Goal: Information Seeking & Learning: Learn about a topic

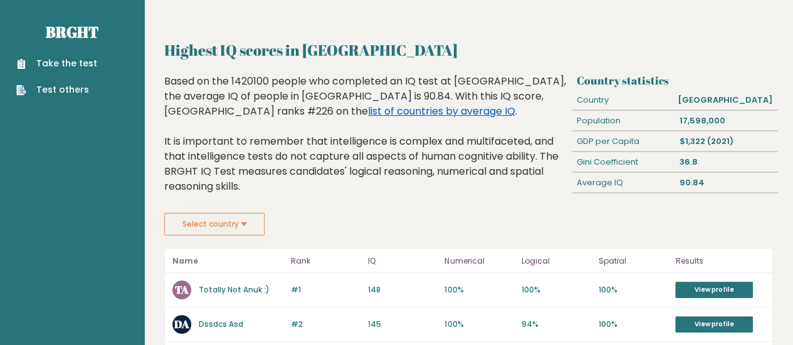
click at [515, 104] on link "list of countries by average IQ" at bounding box center [441, 111] width 147 height 14
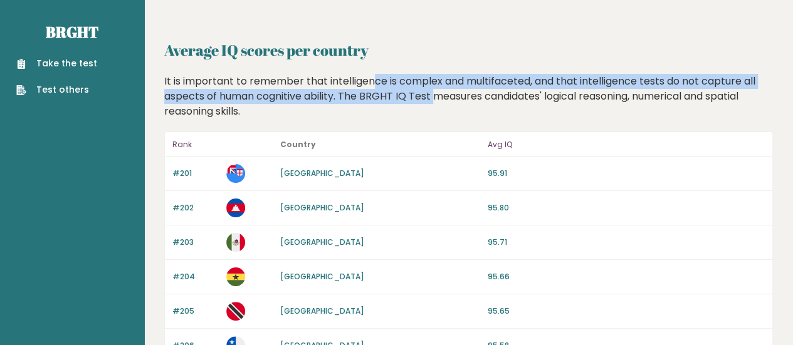
drag, startPoint x: 347, startPoint y: 83, endPoint x: 406, endPoint y: 106, distance: 63.1
click at [406, 103] on div "It is important to remember that intelligence is complex and multifaceted, and …" at bounding box center [469, 96] width 618 height 45
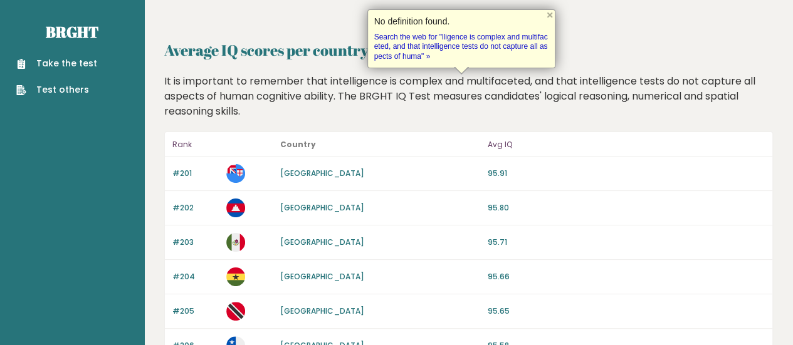
click at [406, 107] on div "It is important to remember that intelligence is complex and multifaceted, and …" at bounding box center [469, 96] width 618 height 45
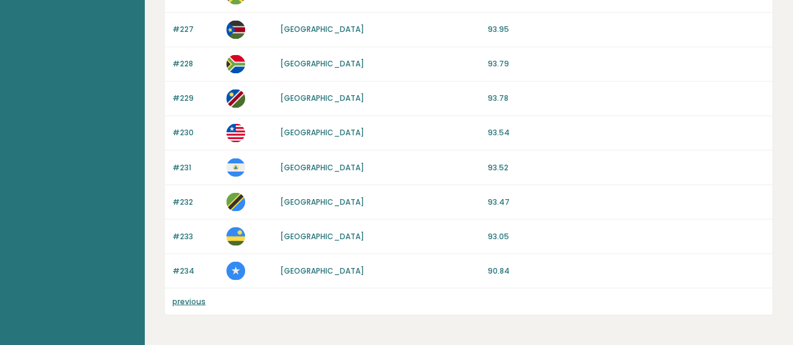
scroll to position [1083, 0]
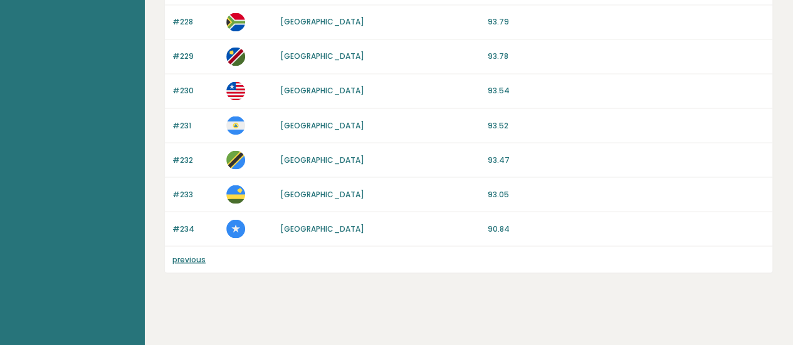
click at [192, 254] on link "previous" at bounding box center [188, 259] width 33 height 11
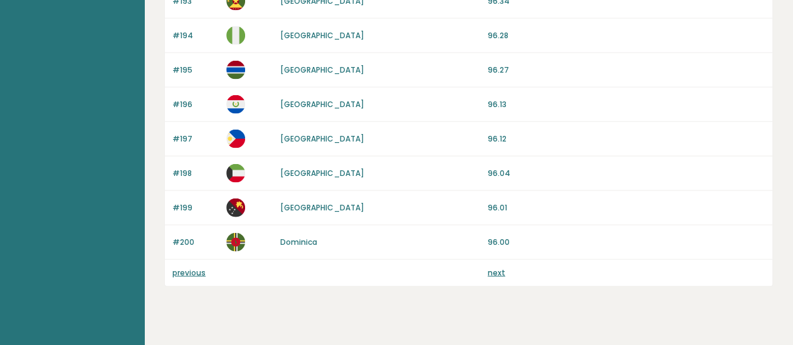
scroll to position [1289, 0]
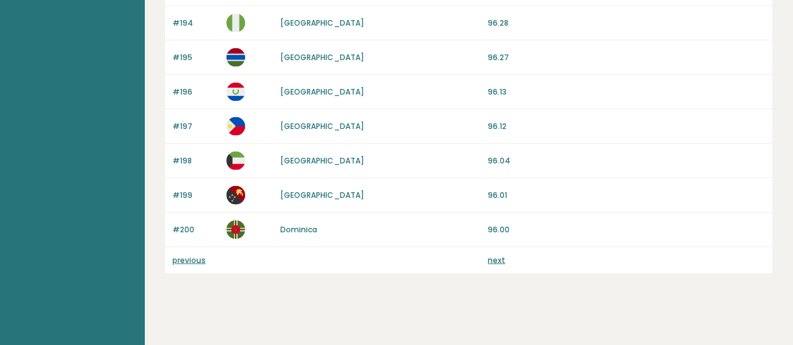
click at [196, 255] on link "previous" at bounding box center [188, 260] width 33 height 11
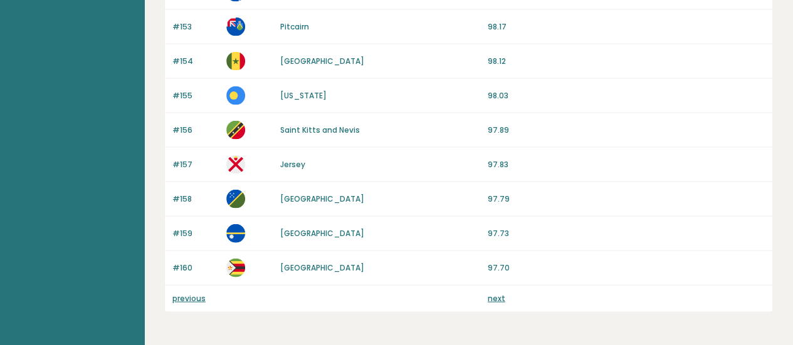
scroll to position [1289, 0]
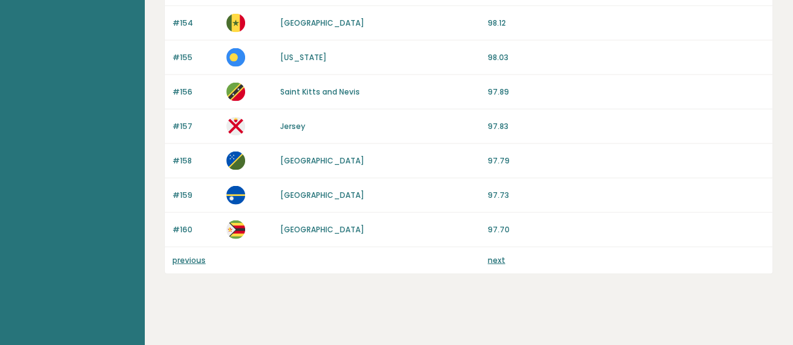
click at [197, 255] on link "previous" at bounding box center [188, 260] width 33 height 11
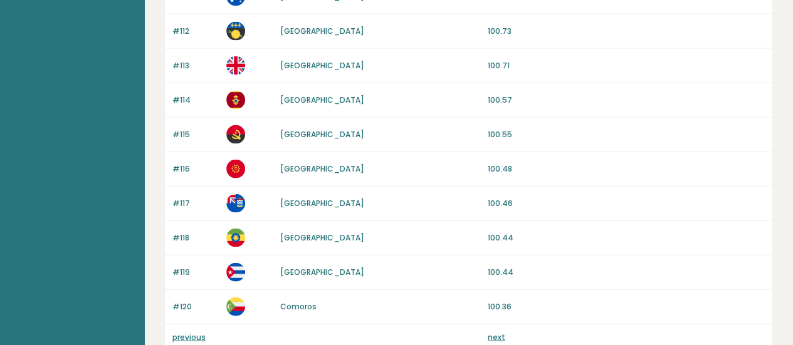
scroll to position [1289, 0]
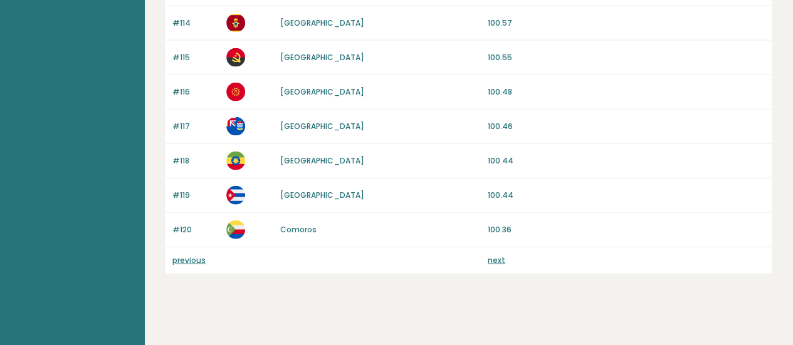
click at [180, 260] on div "previous next" at bounding box center [469, 261] width 608 height 26
click at [197, 255] on link "previous" at bounding box center [188, 260] width 33 height 11
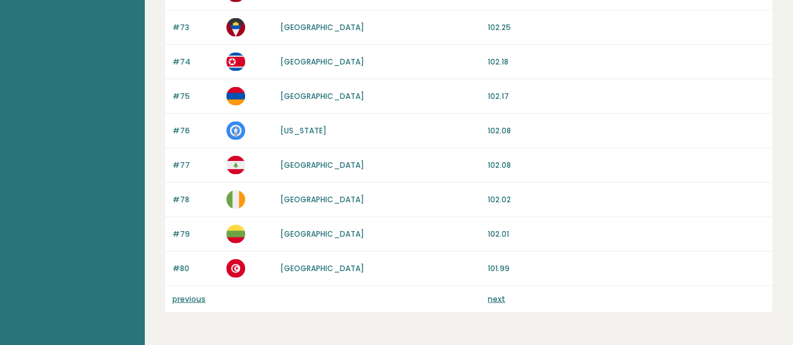
scroll to position [1289, 0]
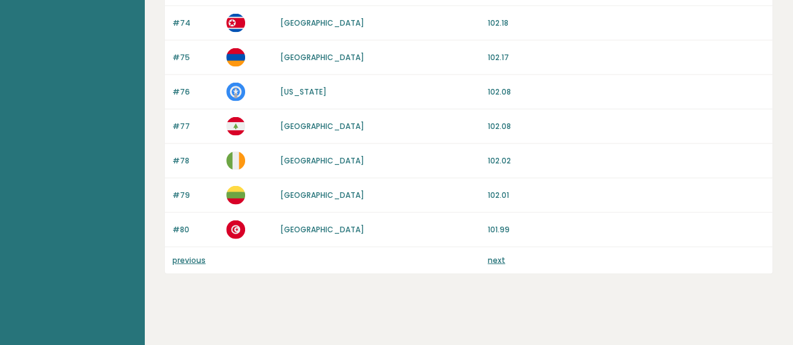
click at [188, 255] on link "previous" at bounding box center [188, 260] width 33 height 11
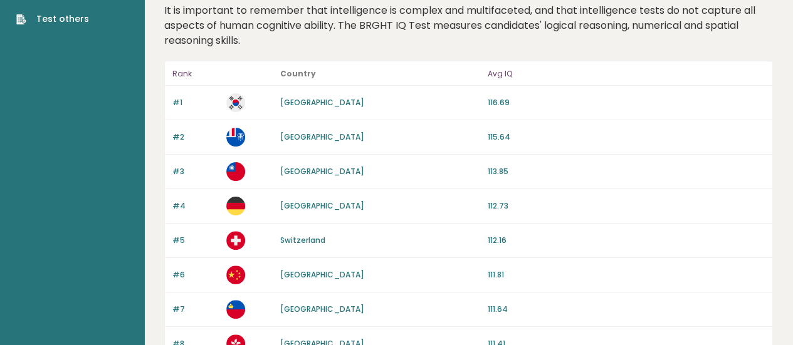
scroll to position [71, 0]
drag, startPoint x: 278, startPoint y: 95, endPoint x: 392, endPoint y: 135, distance: 120.2
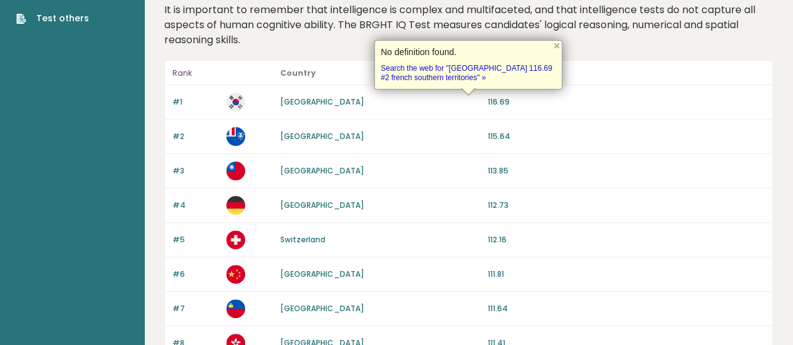
click at [397, 134] on div "[GEOGRAPHIC_DATA]" at bounding box center [380, 136] width 200 height 11
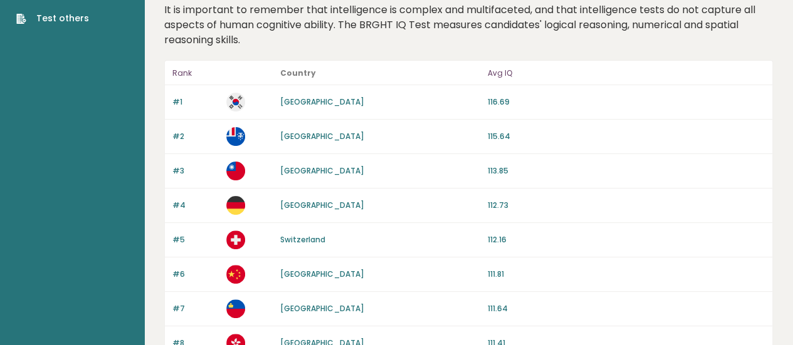
click at [359, 135] on link "[GEOGRAPHIC_DATA]" at bounding box center [322, 136] width 84 height 11
click at [310, 109] on div "#1 South Korea 116.69" at bounding box center [469, 102] width 608 height 34
click at [314, 92] on div "#1 South Korea 116.69" at bounding box center [469, 102] width 608 height 34
click at [312, 102] on link "[GEOGRAPHIC_DATA]" at bounding box center [322, 102] width 84 height 11
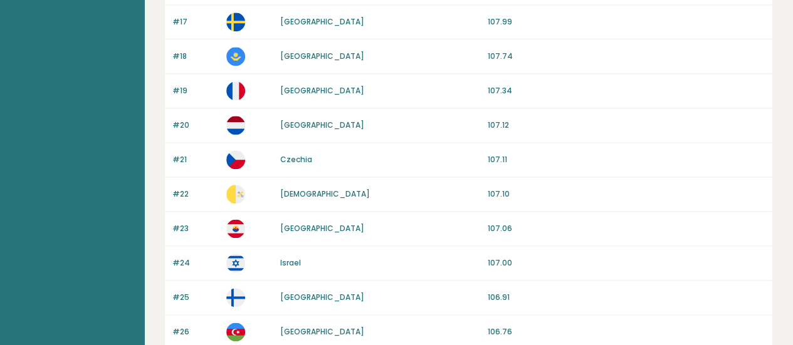
scroll to position [703, 0]
click at [290, 189] on link "[DEMOGRAPHIC_DATA]" at bounding box center [325, 194] width 90 height 11
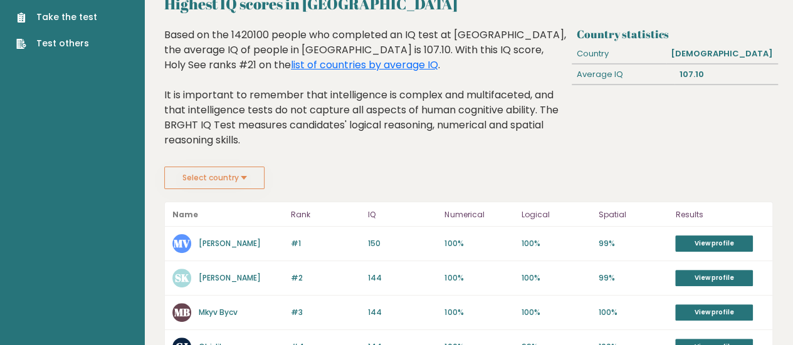
scroll to position [46, 0]
